Goal: Task Accomplishment & Management: Manage account settings

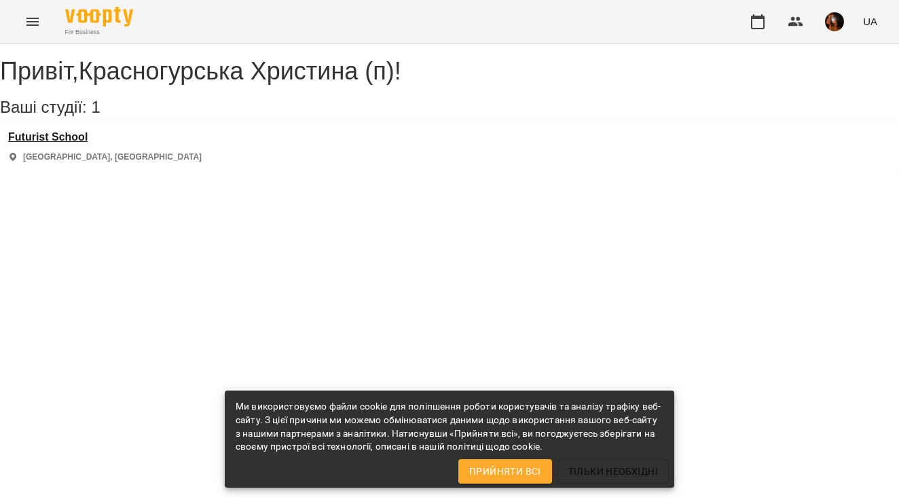
click at [82, 143] on h3 "Futurist School" at bounding box center [105, 137] width 194 height 12
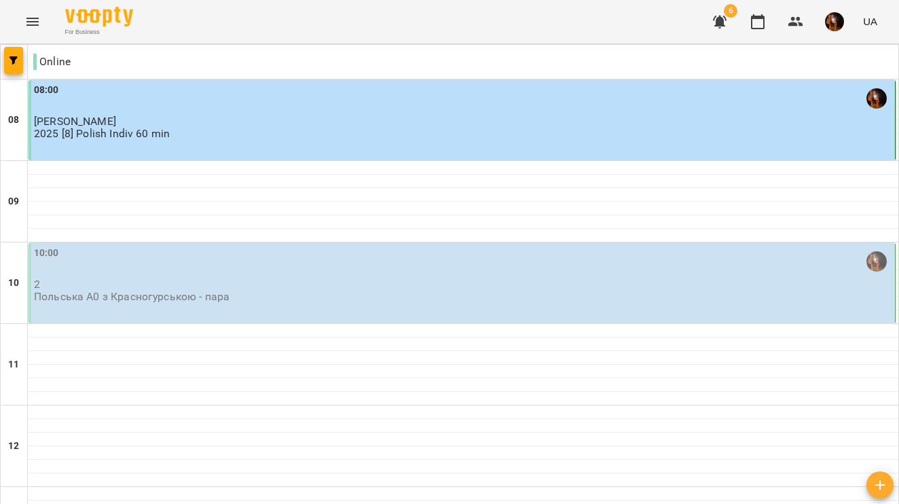
click at [151, 272] on div "10:00" at bounding box center [463, 261] width 858 height 31
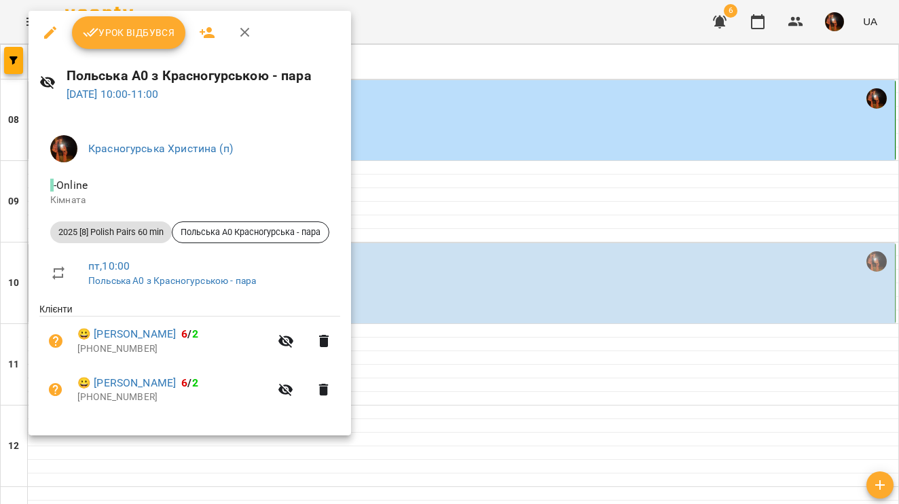
click at [133, 41] on button "Урок відбувся" at bounding box center [129, 32] width 114 height 33
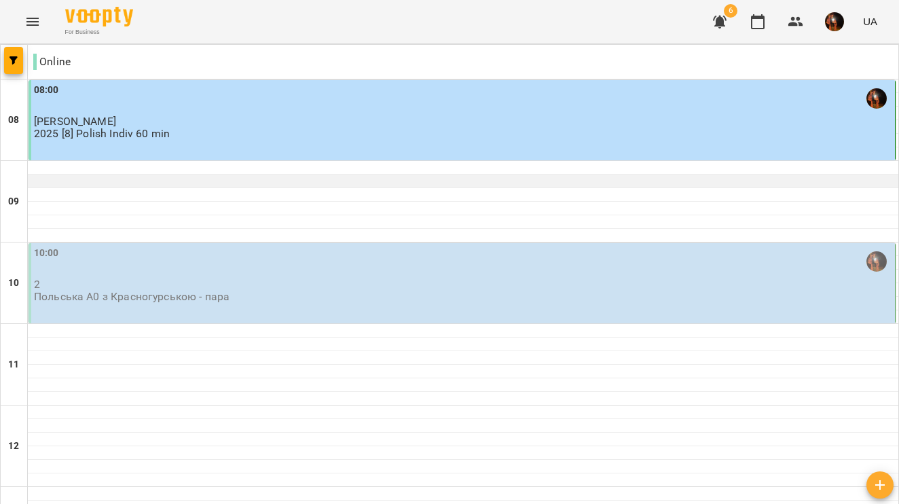
scroll to position [71, 0]
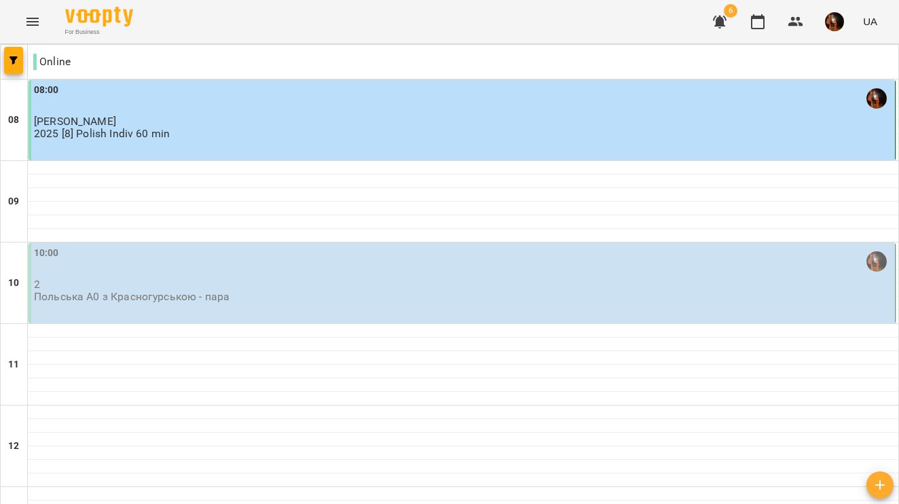
click at [164, 278] on p "2" at bounding box center [463, 284] width 858 height 12
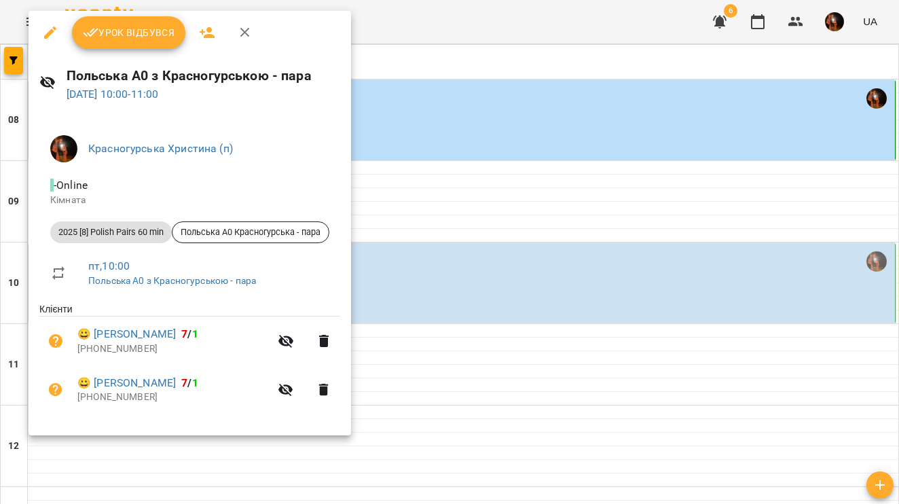
click at [130, 45] on button "Урок відбувся" at bounding box center [129, 32] width 114 height 33
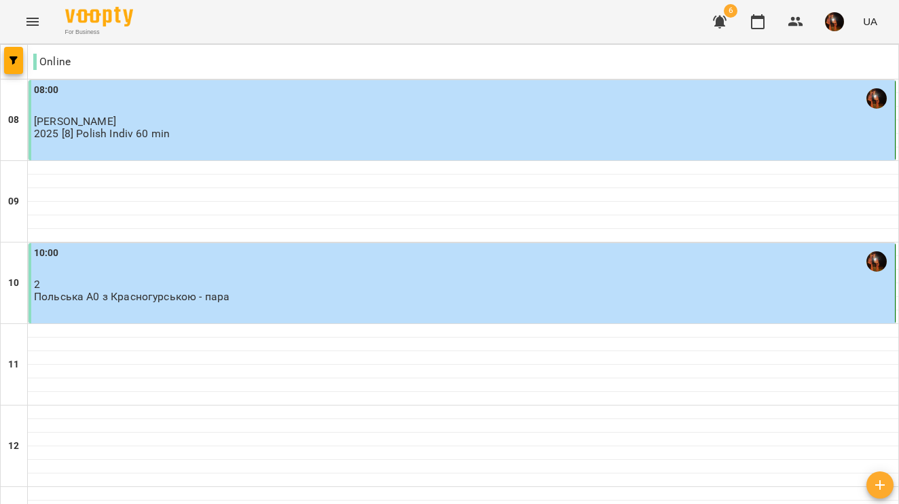
scroll to position [888, 0]
